Goal: Navigation & Orientation: Find specific page/section

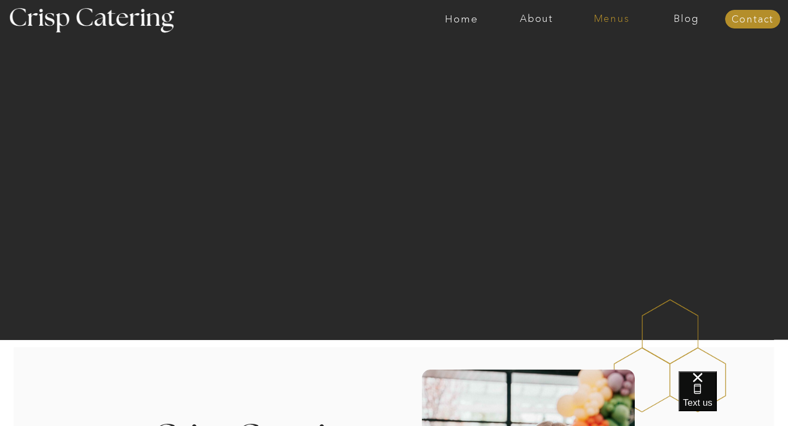
click at [618, 20] on nav "Menus" at bounding box center [611, 19] width 75 height 11
click at [617, 49] on nav "Summer (Mar-Aug)" at bounding box center [615, 49] width 98 height 10
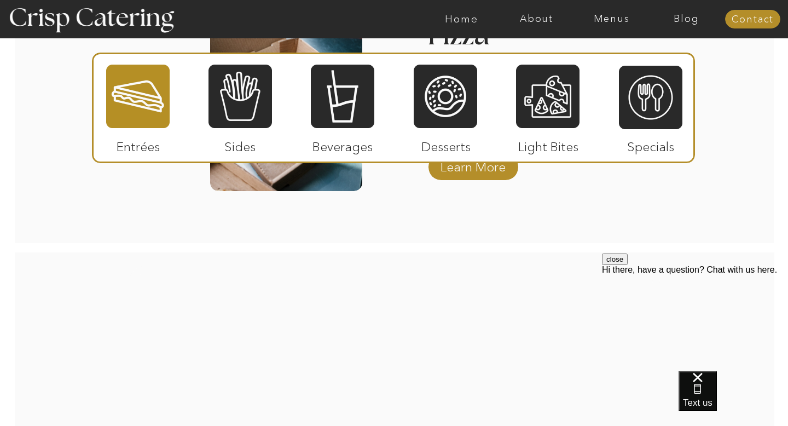
scroll to position [1647, 0]
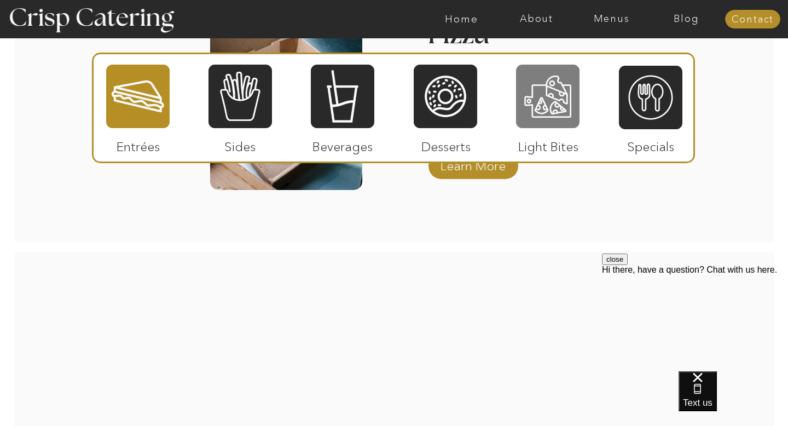
click at [539, 85] on div at bounding box center [548, 97] width 64 height 66
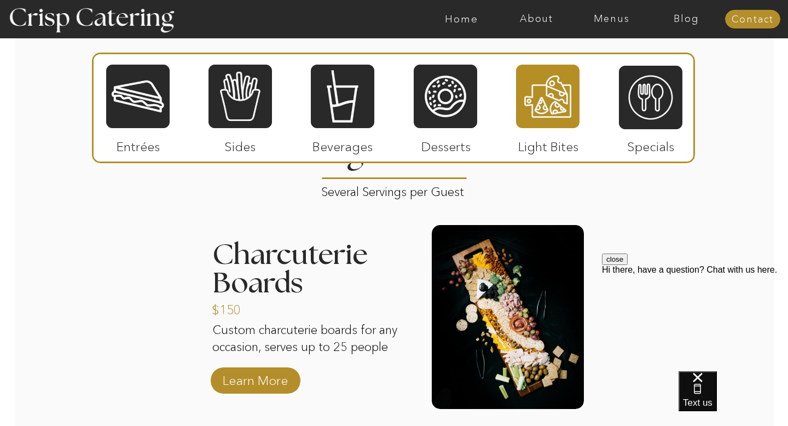
scroll to position [1027, 0]
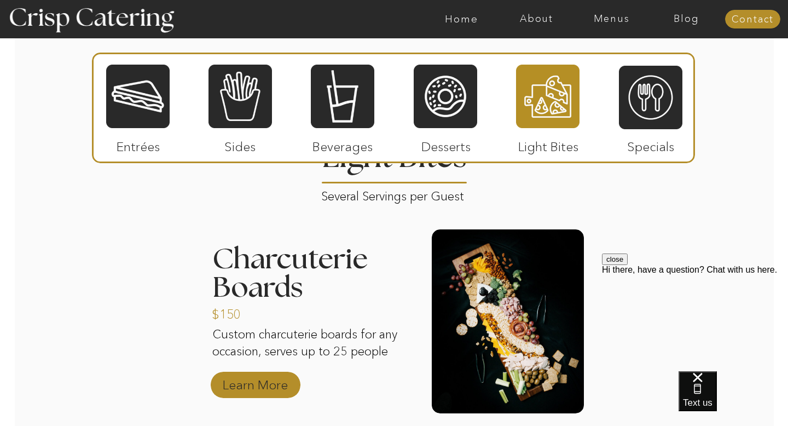
click at [271, 384] on p "Learn More" at bounding box center [255, 382] width 73 height 32
